Goal: Task Accomplishment & Management: Use online tool/utility

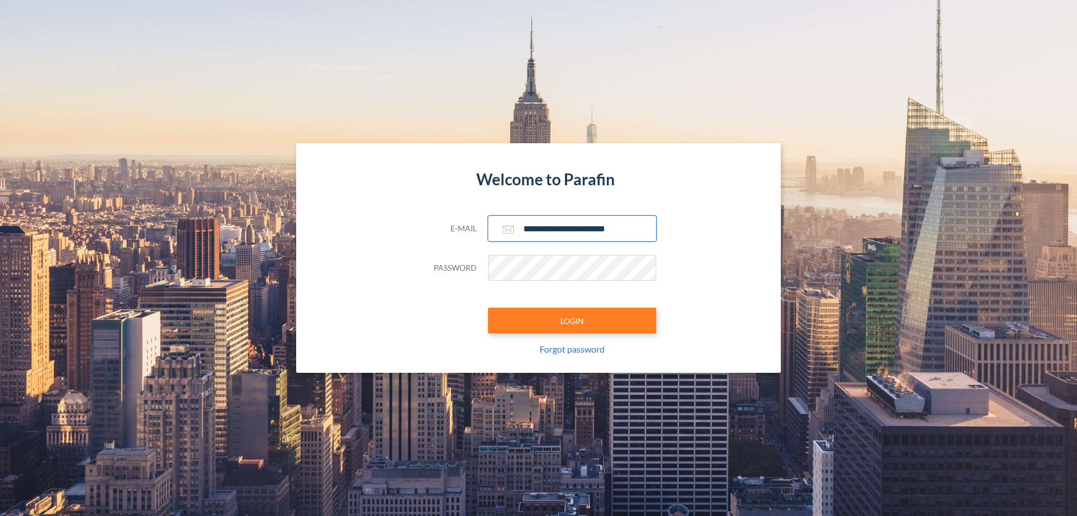
type input "**********"
click at [572, 320] on button "LOGIN" at bounding box center [572, 320] width 168 height 26
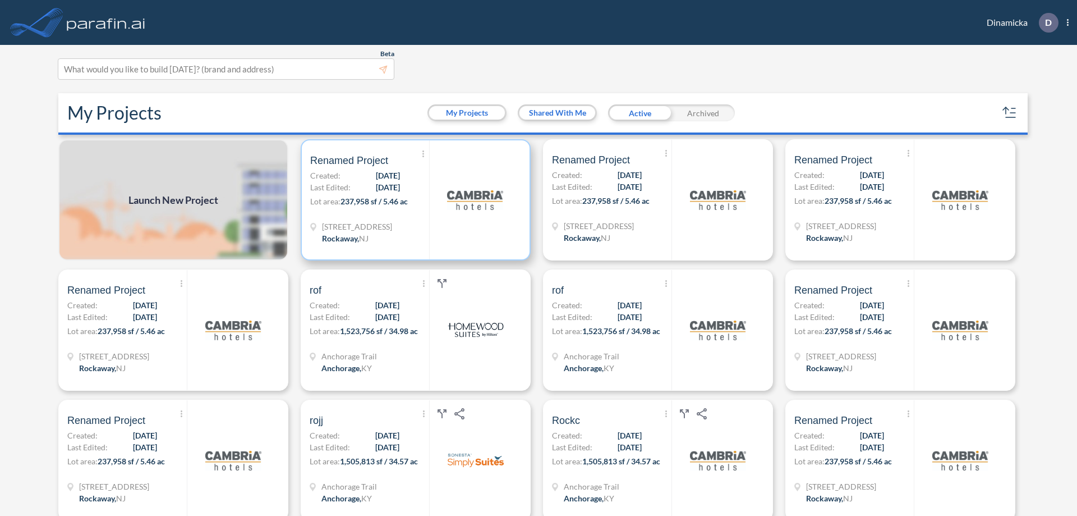
scroll to position [3, 0]
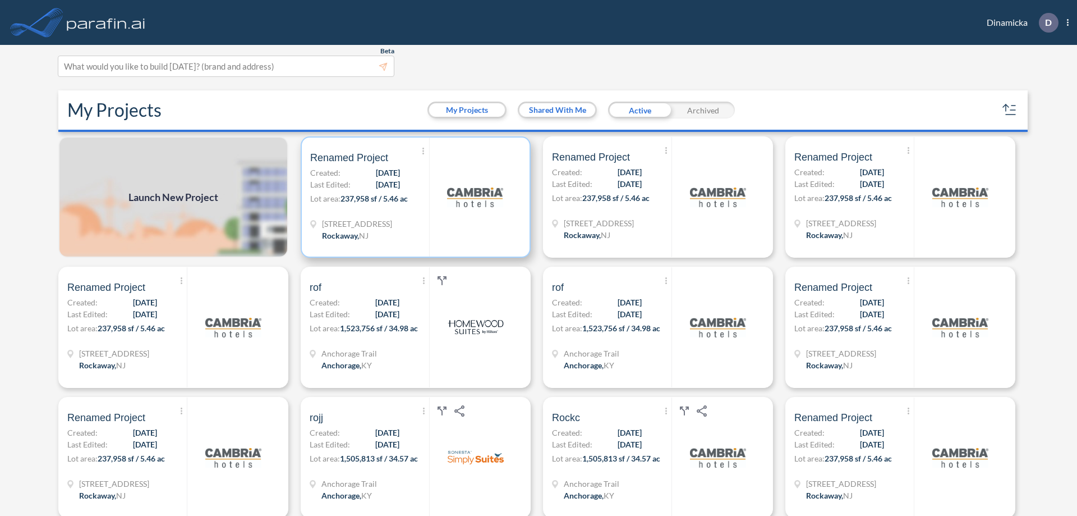
click at [413, 197] on p "Lot area: 237,958 sf / 5.46 ac" at bounding box center [369, 200] width 119 height 16
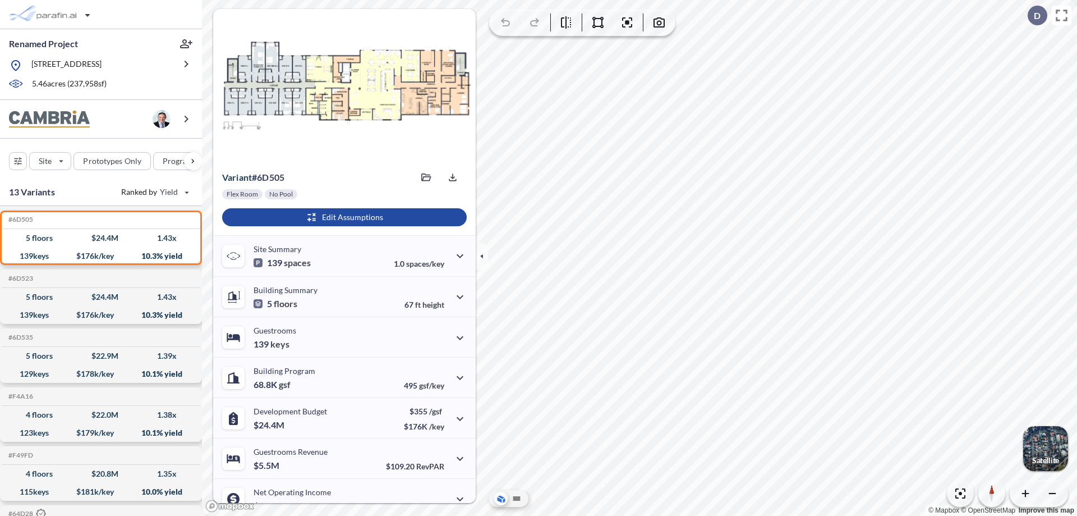
scroll to position [57, 0]
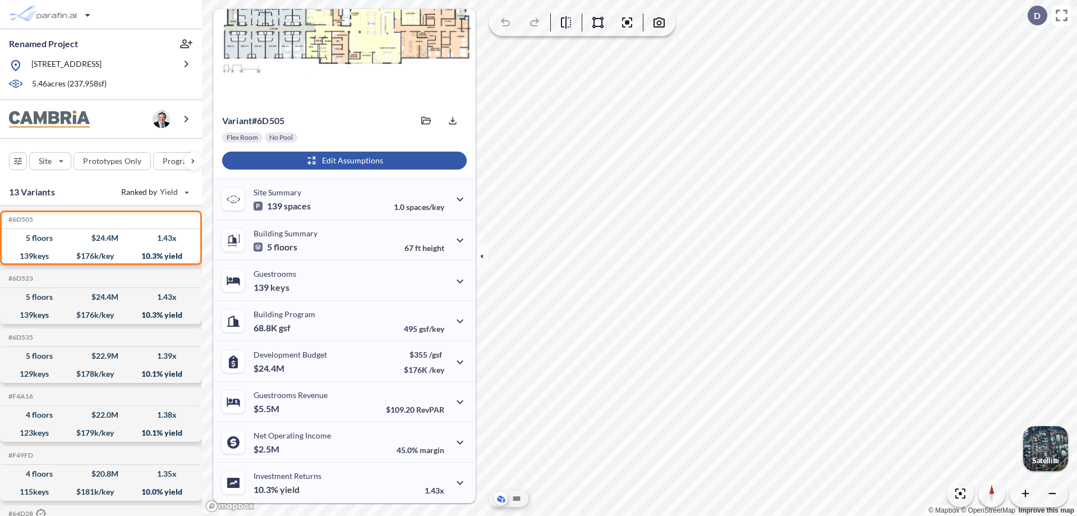
click at [343, 160] on div "button" at bounding box center [344, 160] width 245 height 18
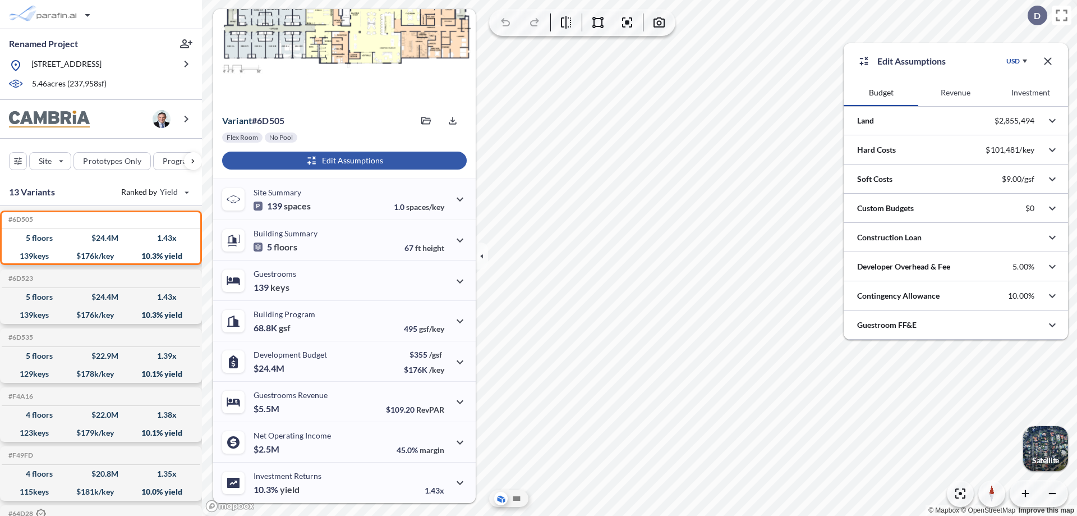
click at [955, 93] on button "Revenue" at bounding box center [955, 92] width 75 height 27
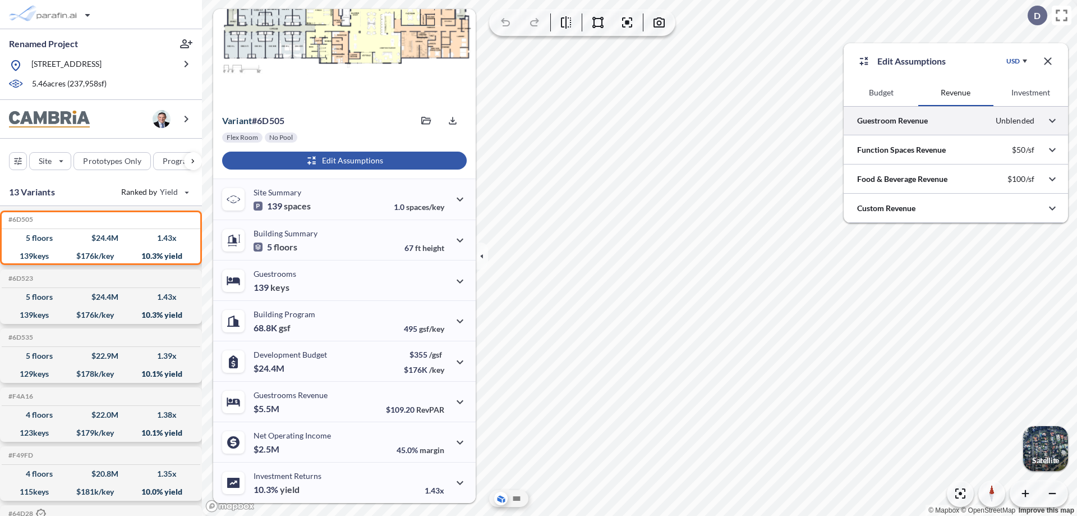
click at [956, 121] on div at bounding box center [956, 120] width 224 height 29
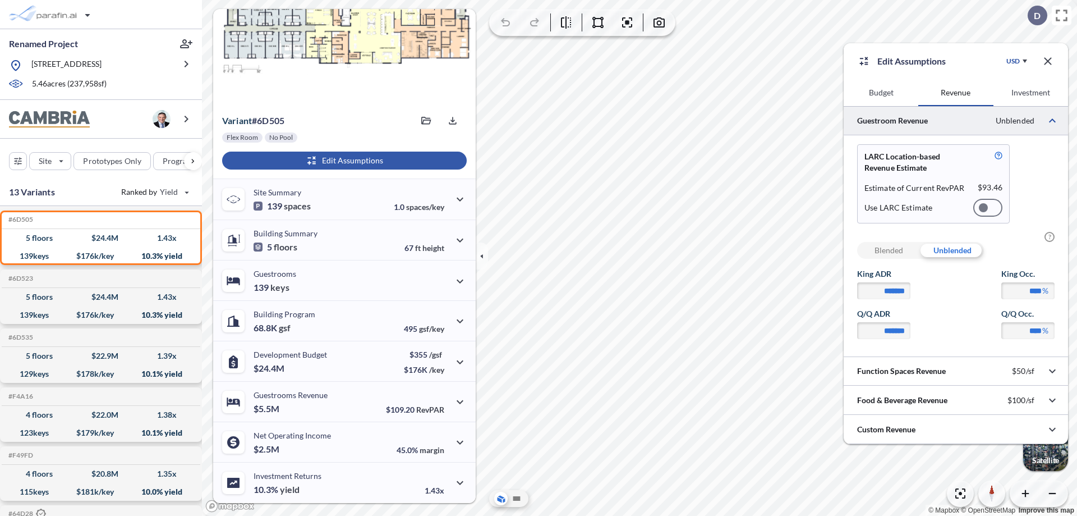
click at [988, 208] on div at bounding box center [987, 208] width 29 height 18
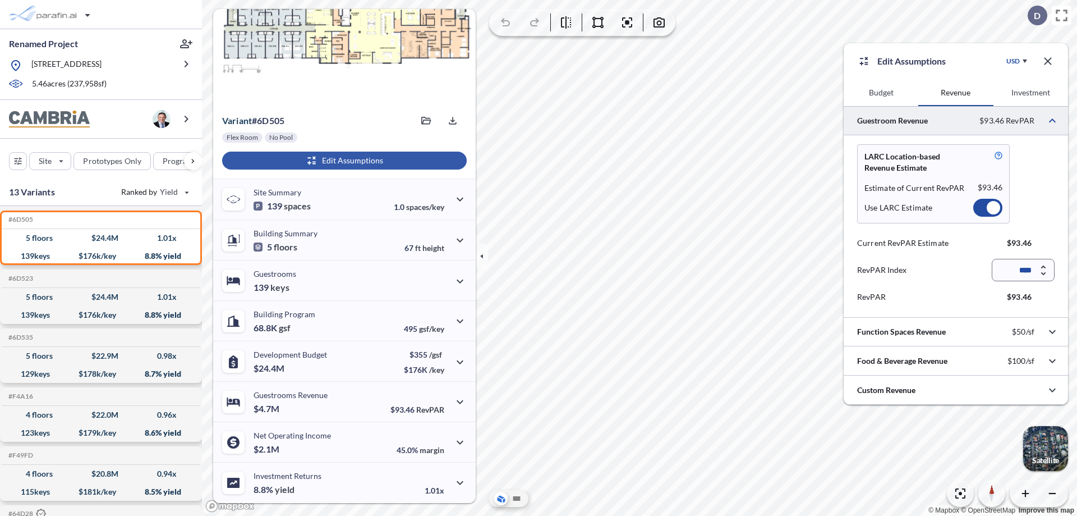
scroll to position [50, 0]
